Goal: Task Accomplishment & Management: Manage account settings

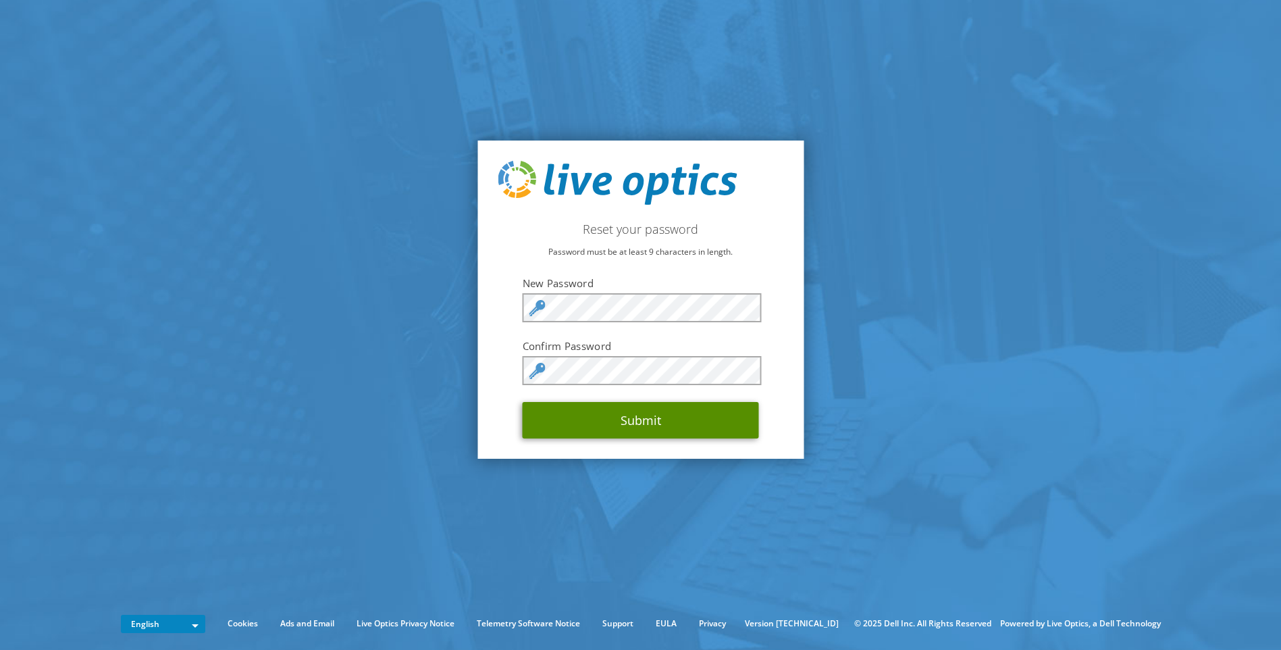
click at [620, 412] on button "Submit" at bounding box center [641, 420] width 236 height 36
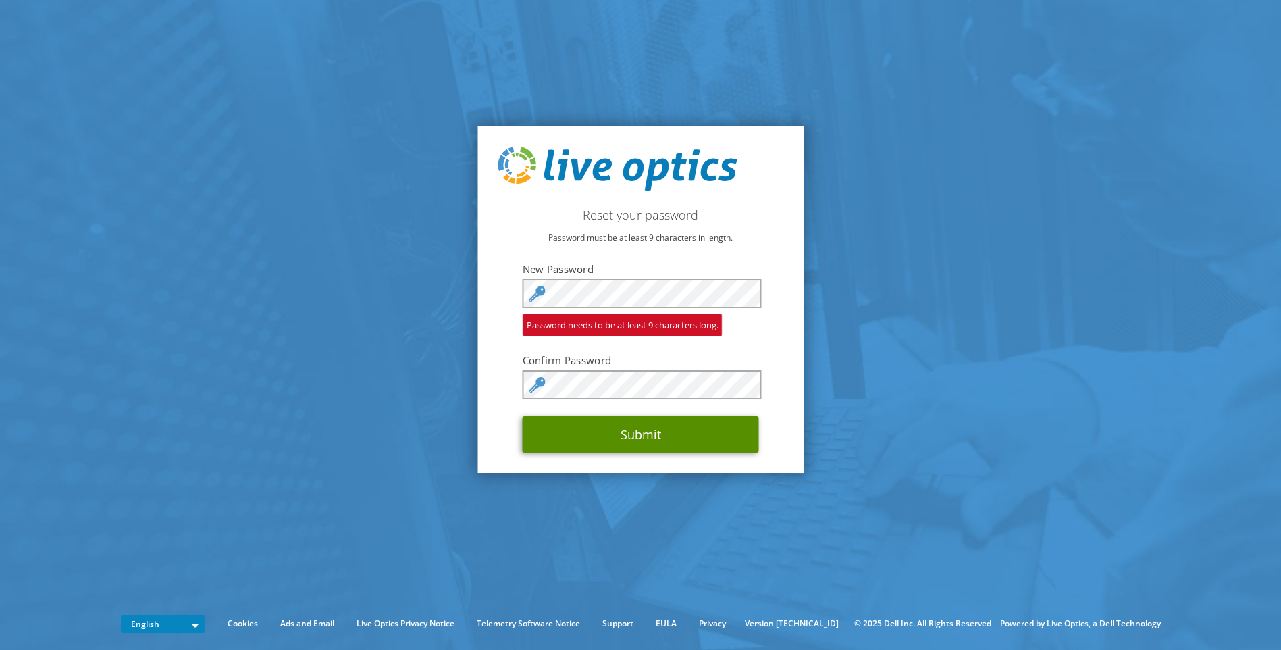
click at [642, 430] on button "Submit" at bounding box center [641, 434] width 236 height 36
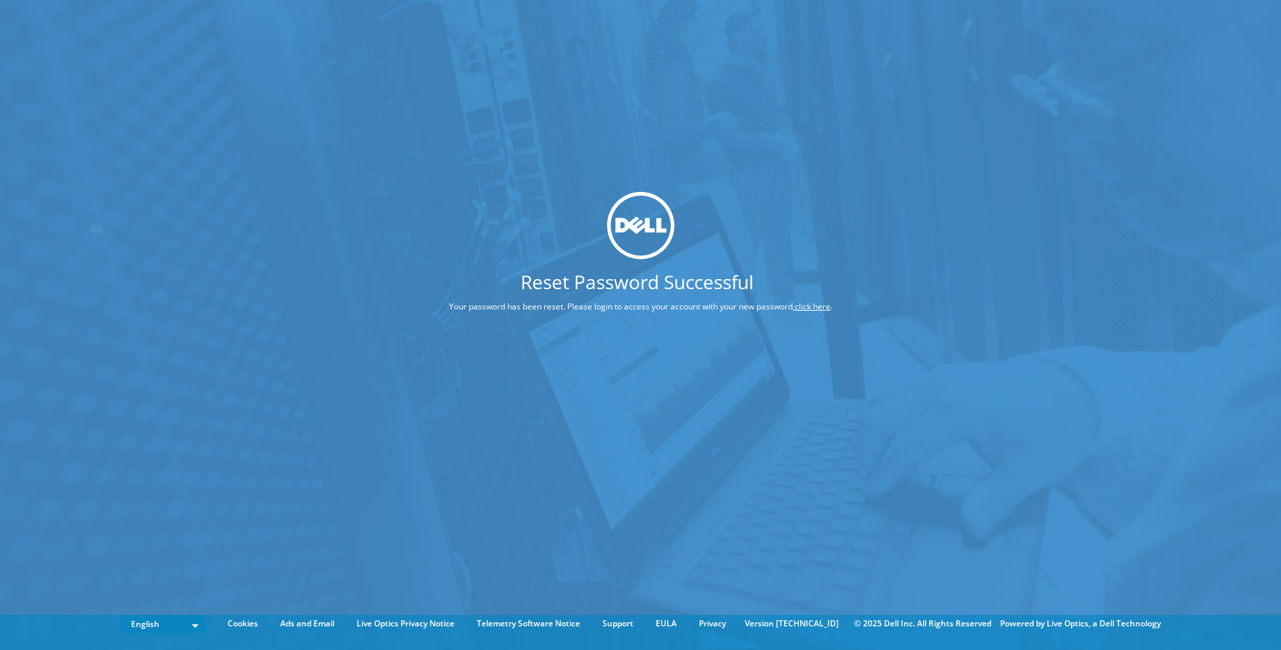
click at [822, 305] on link "click here" at bounding box center [813, 305] width 36 height 11
